Goal: Task Accomplishment & Management: Use online tool/utility

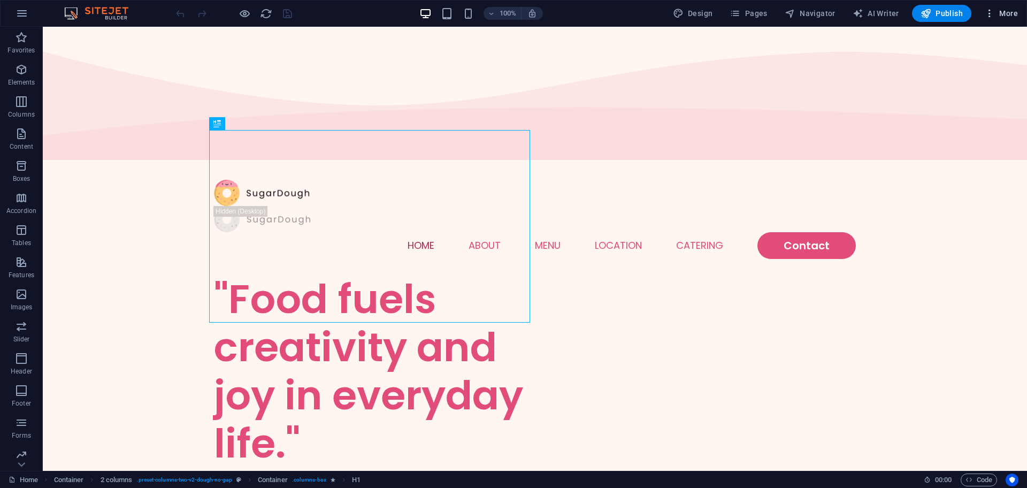
click at [994, 10] on icon "button" at bounding box center [989, 13] width 11 height 11
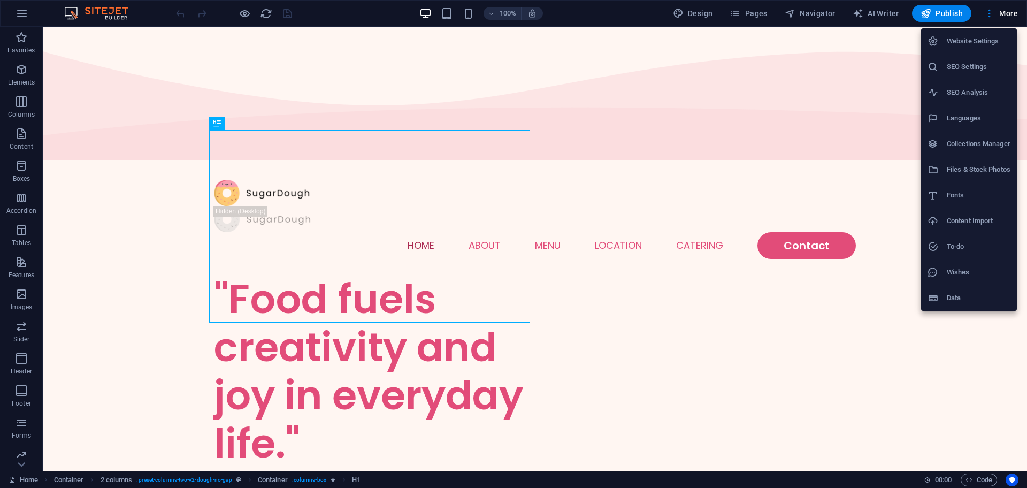
click at [955, 296] on h6 "Data" at bounding box center [979, 298] width 64 height 13
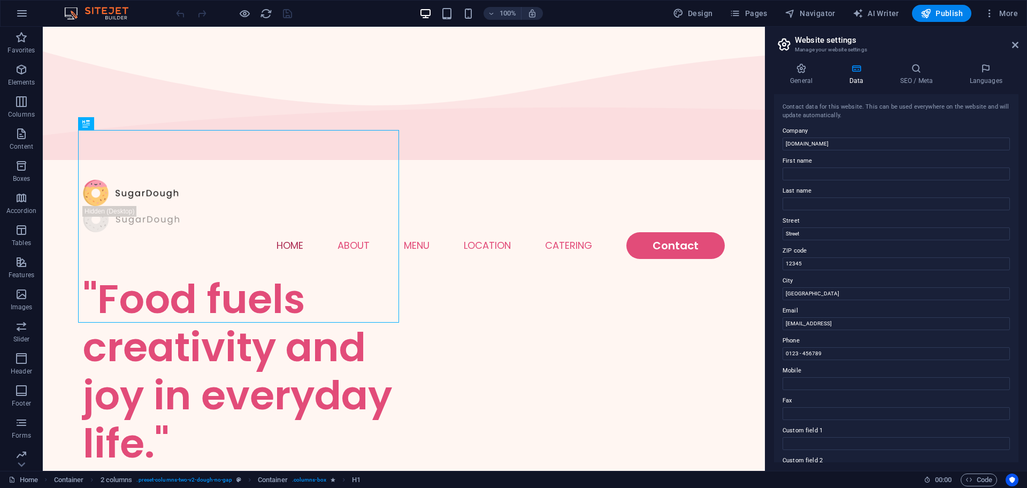
click at [1016, 39] on h2 "Website settings" at bounding box center [907, 40] width 224 height 10
click at [1016, 43] on icon at bounding box center [1015, 45] width 6 height 9
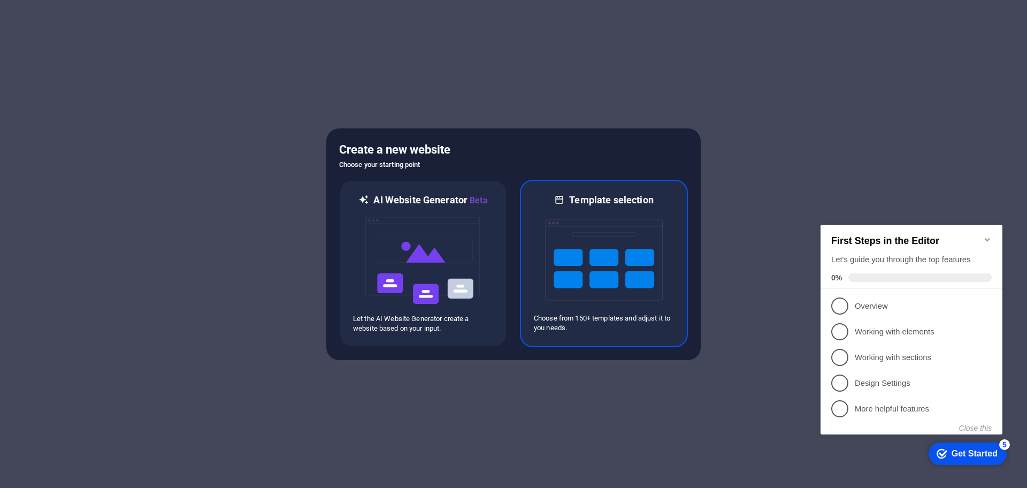
click at [603, 252] on img at bounding box center [604, 259] width 118 height 107
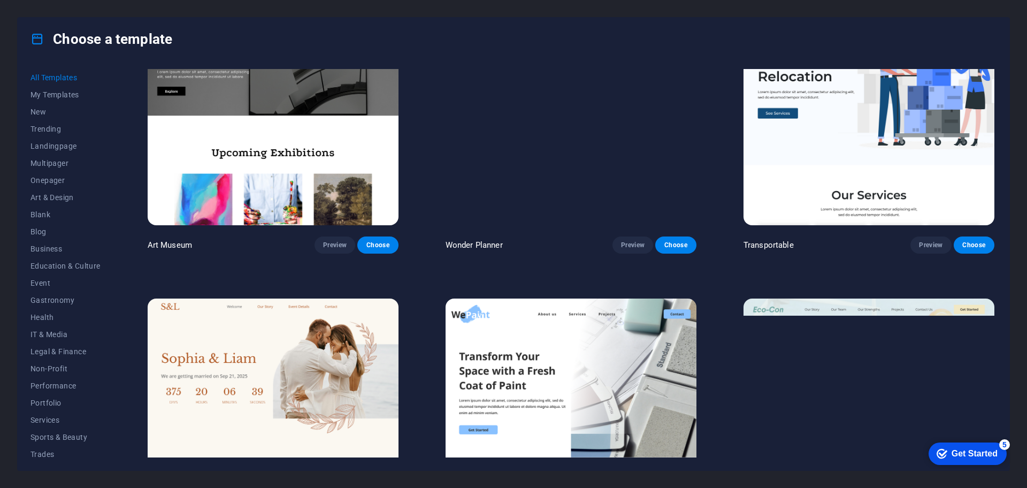
scroll to position [468, 0]
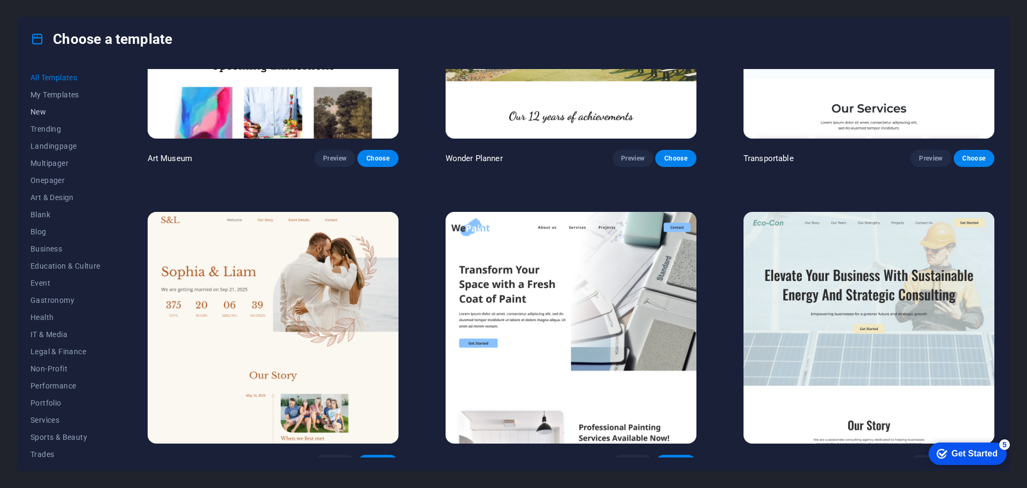
click at [57, 112] on span "New" at bounding box center [65, 112] width 70 height 9
click at [51, 128] on span "Trending" at bounding box center [65, 129] width 70 height 9
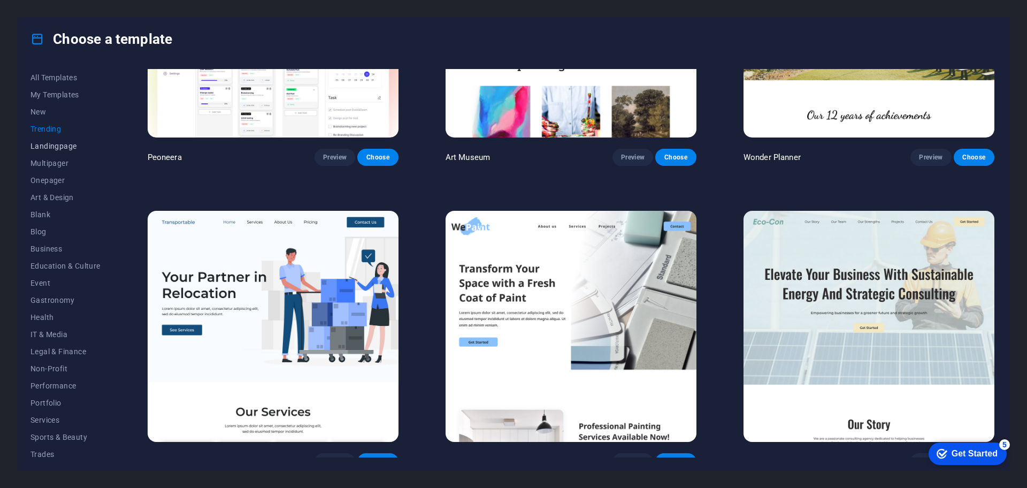
click at [51, 145] on span "Landingpage" at bounding box center [65, 146] width 70 height 9
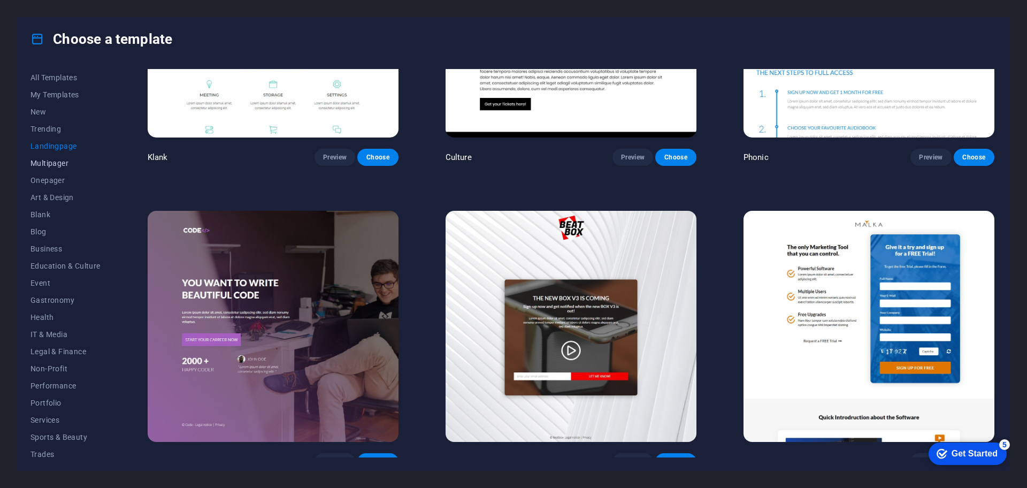
click at [59, 162] on span "Multipager" at bounding box center [65, 163] width 70 height 9
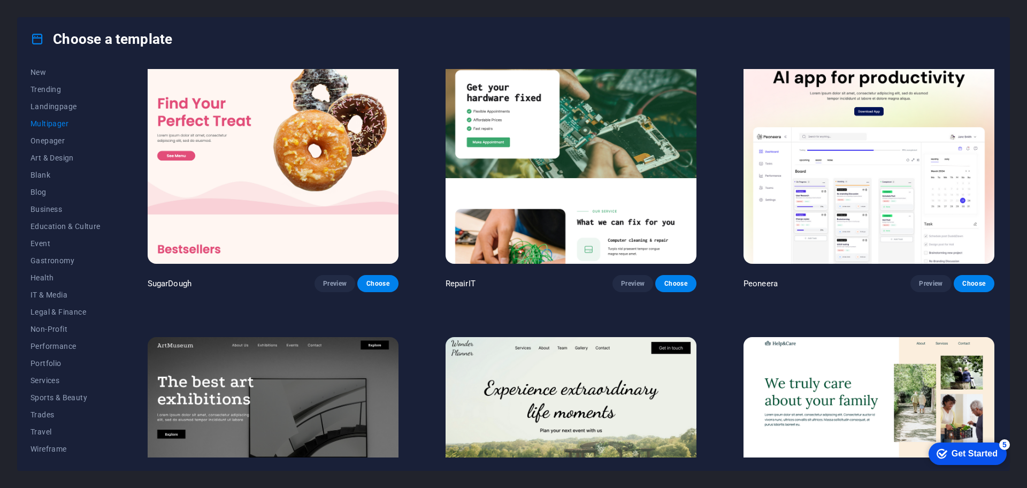
scroll to position [0, 0]
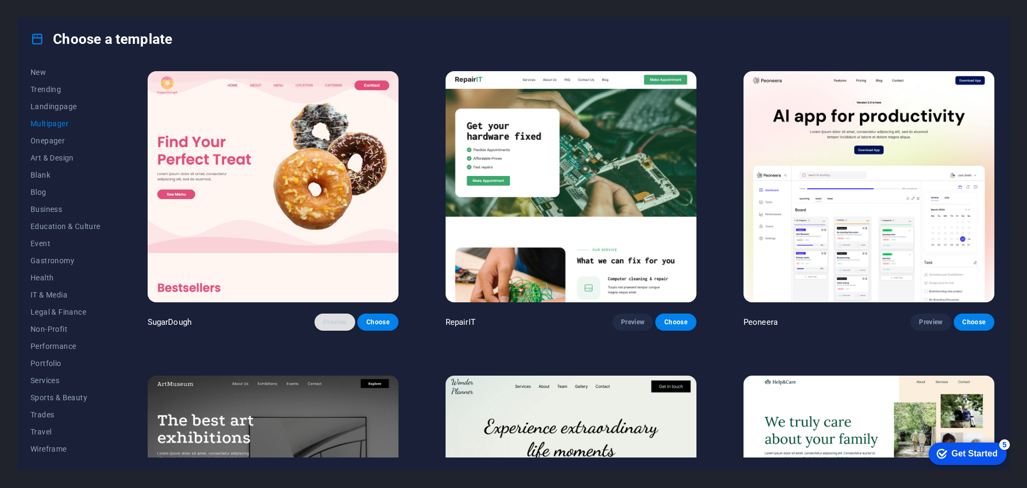
click at [332, 320] on span "Preview" at bounding box center [335, 322] width 24 height 9
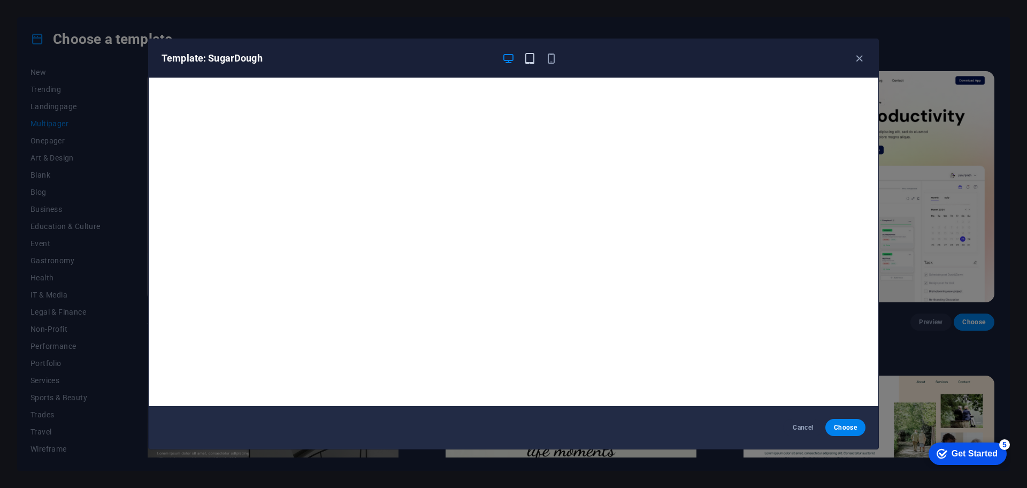
click at [534, 59] on icon "button" at bounding box center [530, 58] width 12 height 12
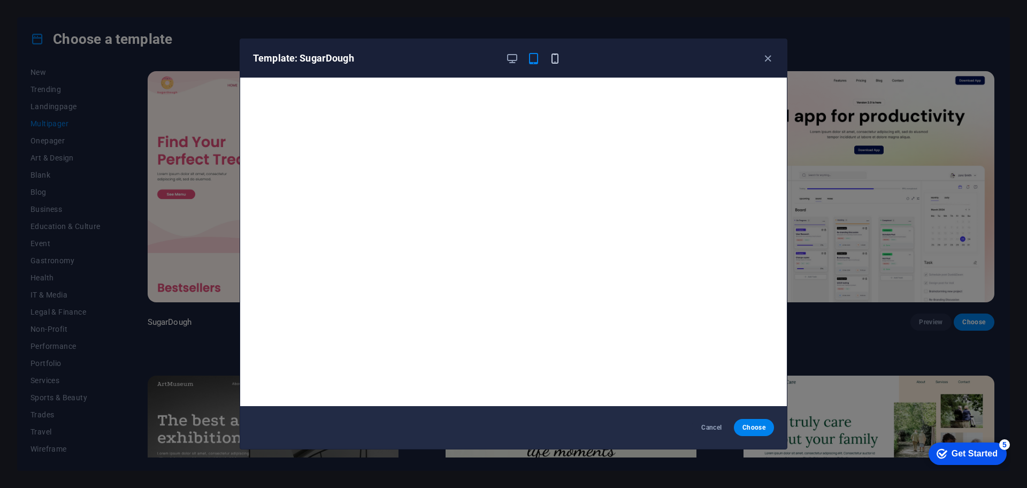
click at [556, 59] on icon "button" at bounding box center [555, 58] width 12 height 12
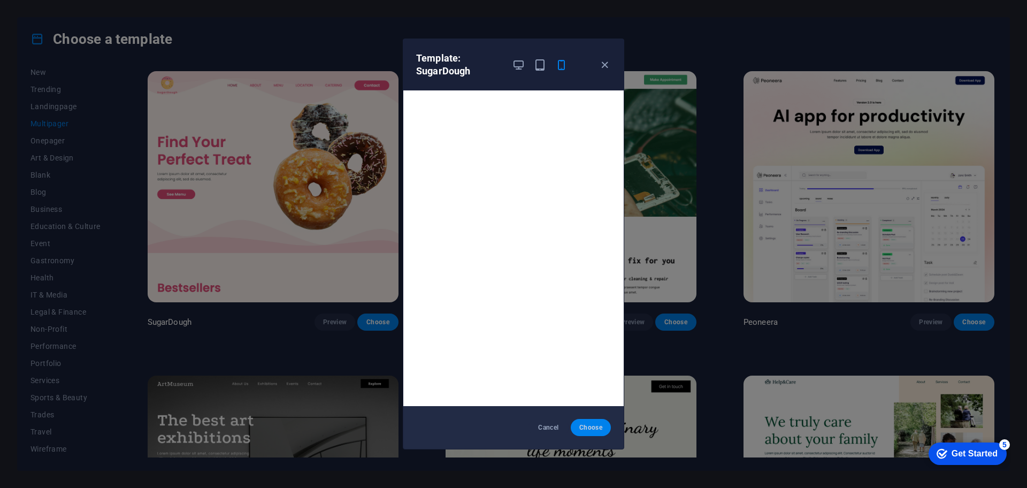
click at [595, 426] on span "Choose" at bounding box center [590, 427] width 23 height 9
